Goal: Information Seeking & Learning: Learn about a topic

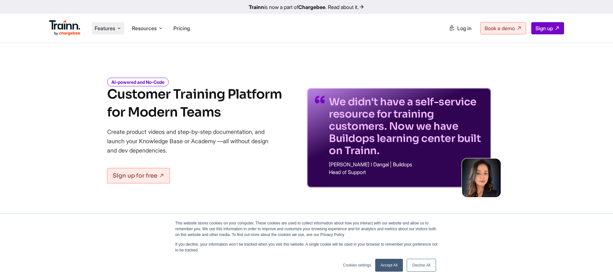
click at [113, 27] on span "Features" at bounding box center [105, 28] width 21 height 7
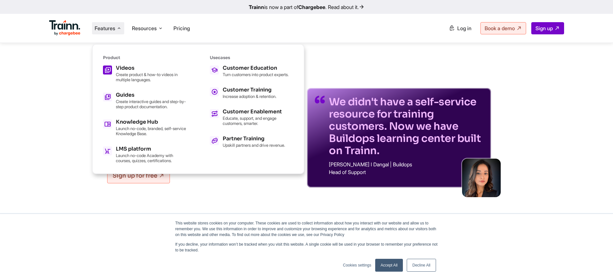
click at [132, 75] on p "Create product & how-to videos in multiple languages." at bounding box center [151, 77] width 71 height 10
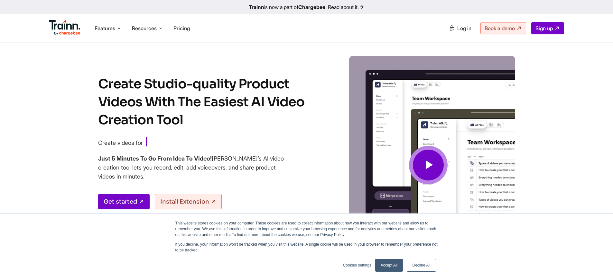
click at [433, 164] on icon at bounding box center [427, 166] width 15 height 22
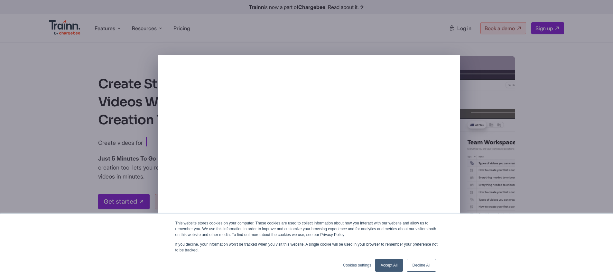
click at [386, 268] on link "Accept All" at bounding box center [389, 265] width 28 height 13
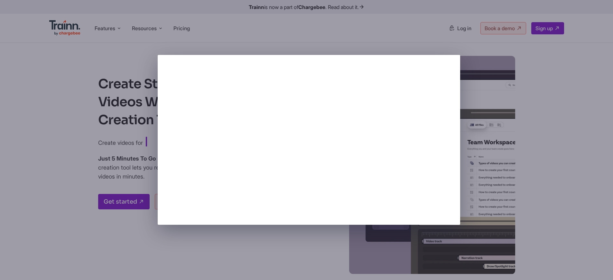
click at [252, 256] on div at bounding box center [306, 140] width 613 height 280
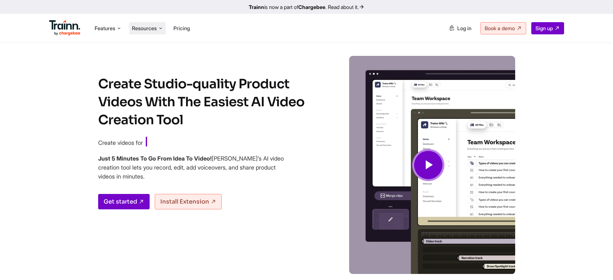
click at [147, 25] on span "Resources" at bounding box center [144, 28] width 25 height 7
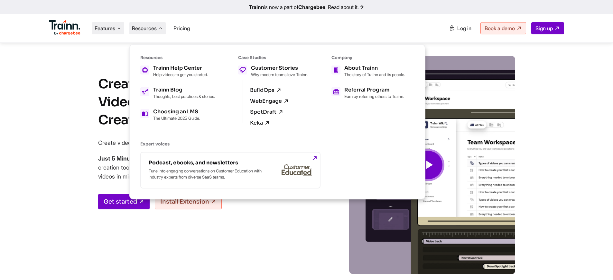
click at [109, 28] on span "Features" at bounding box center [105, 28] width 21 height 7
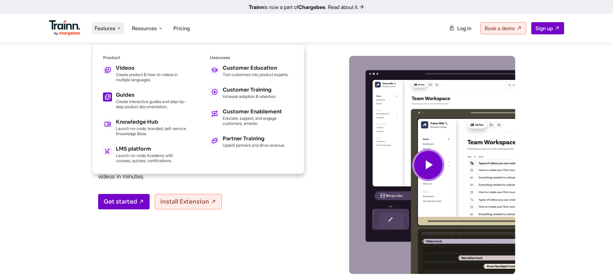
click at [146, 102] on p "Create interactive guides and step-by-step product documentation." at bounding box center [151, 104] width 71 height 10
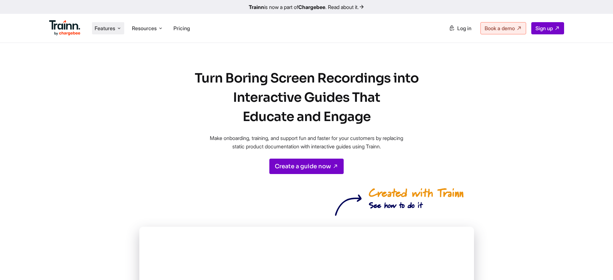
click at [100, 29] on span "Features" at bounding box center [105, 28] width 21 height 7
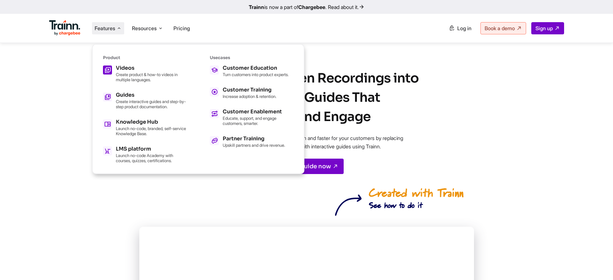
click at [126, 75] on p "Create product & how-to videos in multiple languages." at bounding box center [151, 77] width 71 height 10
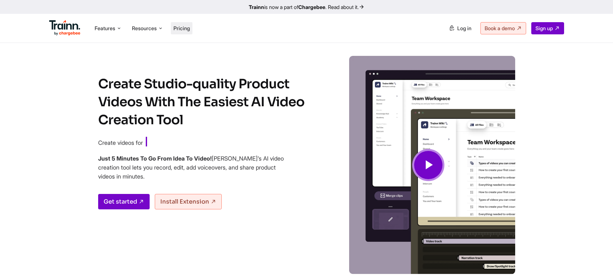
click at [178, 28] on span "Pricing" at bounding box center [181, 28] width 16 height 6
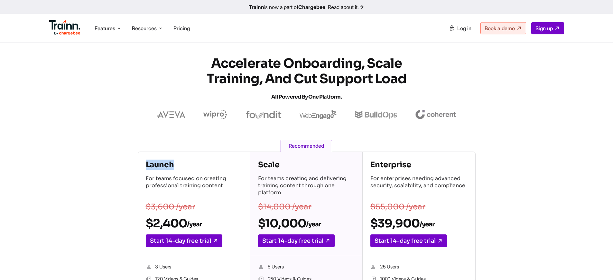
drag, startPoint x: 156, startPoint y: 166, endPoint x: 199, endPoint y: 167, distance: 42.5
click at [199, 167] on h4 "Launch" at bounding box center [194, 165] width 96 height 10
click at [209, 185] on p "For teams focused on creating professional training content" at bounding box center [194, 186] width 96 height 23
